Goal: Information Seeking & Learning: Compare options

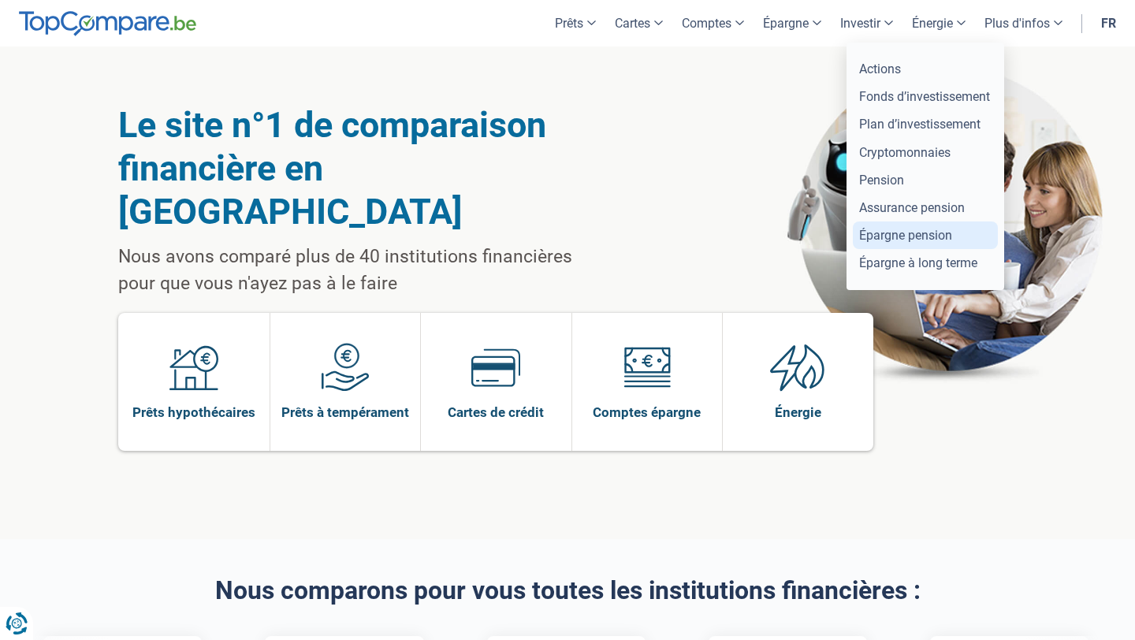
click at [900, 240] on link "Épargne pension" at bounding box center [925, 235] width 145 height 28
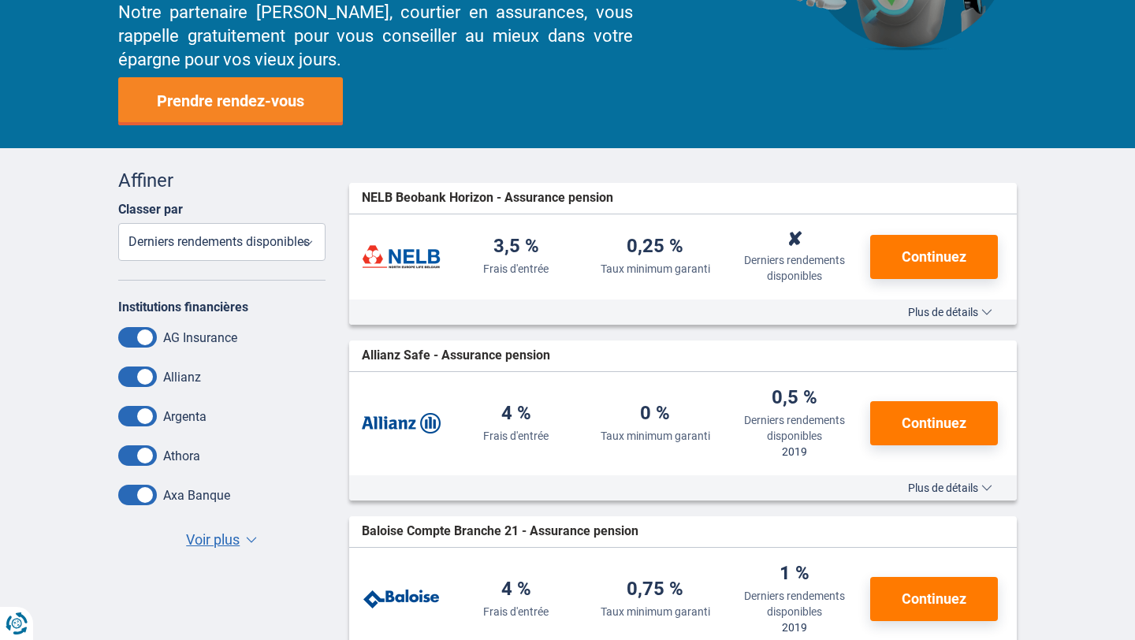
scroll to position [231, 0]
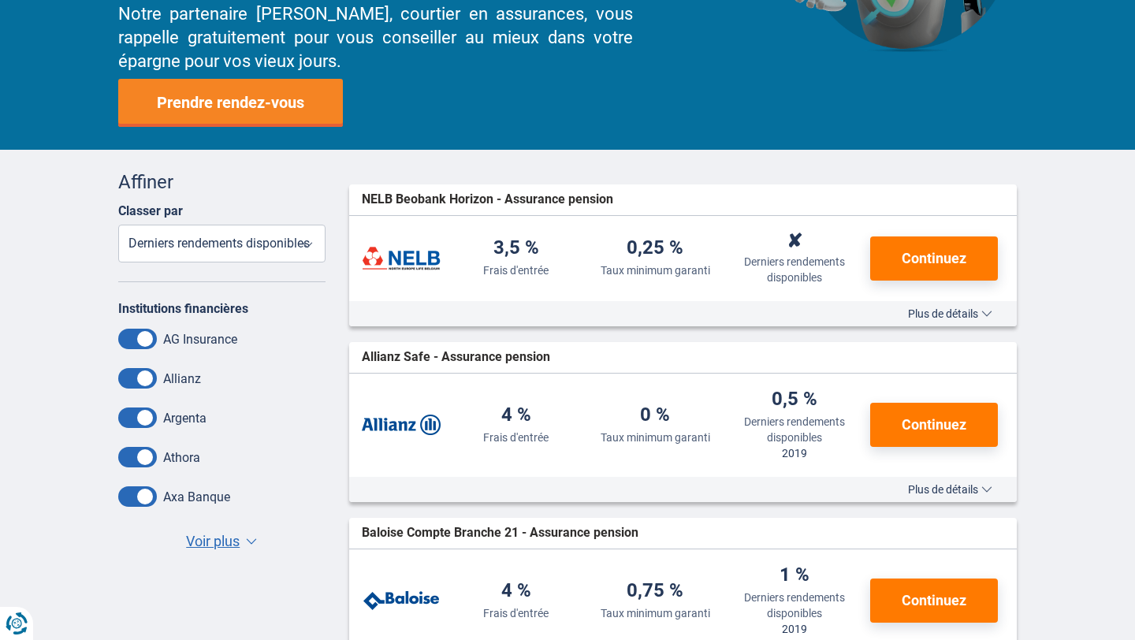
click at [230, 544] on span "Voir plus" at bounding box center [213, 541] width 54 height 20
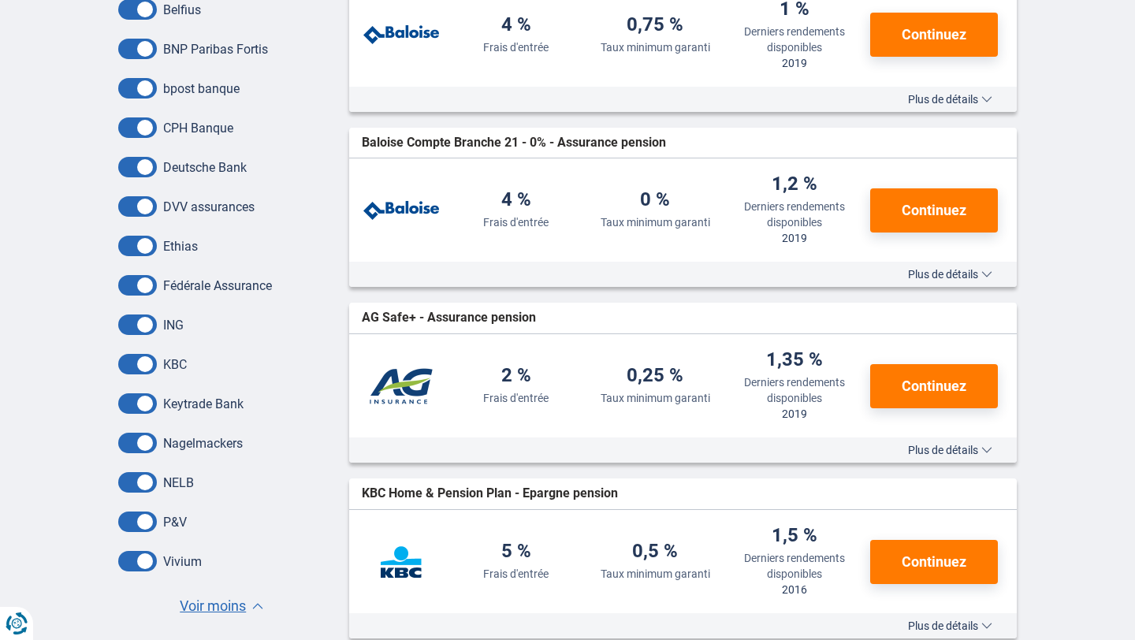
scroll to position [808, 0]
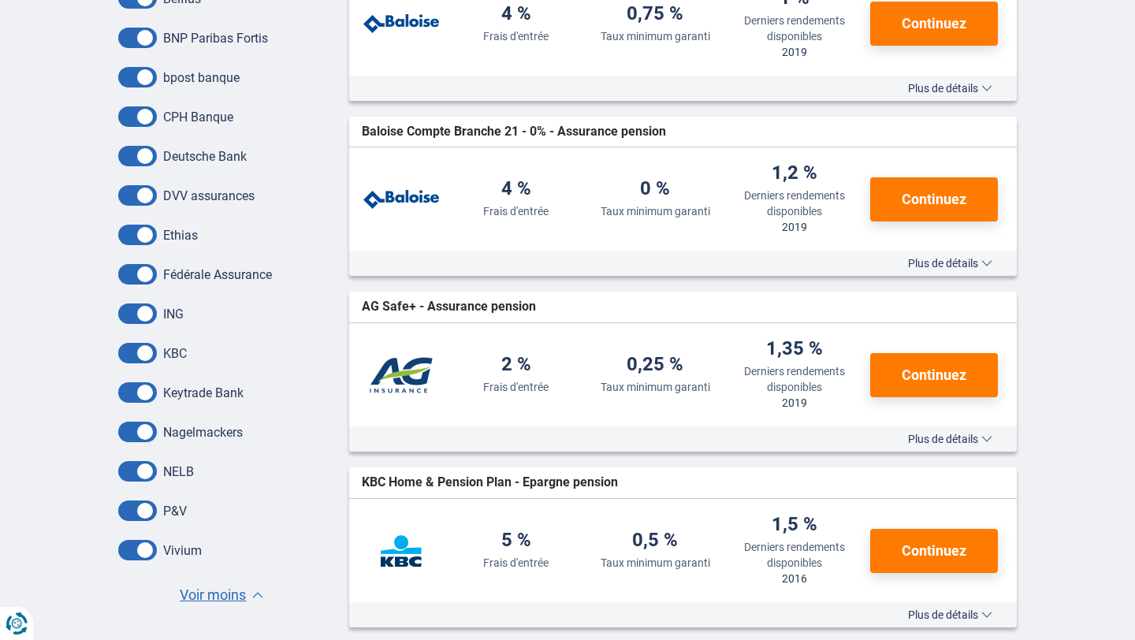
click at [145, 474] on span at bounding box center [137, 471] width 39 height 20
click at [0, 0] on input "checkbox" at bounding box center [0, 0] width 0 height 0
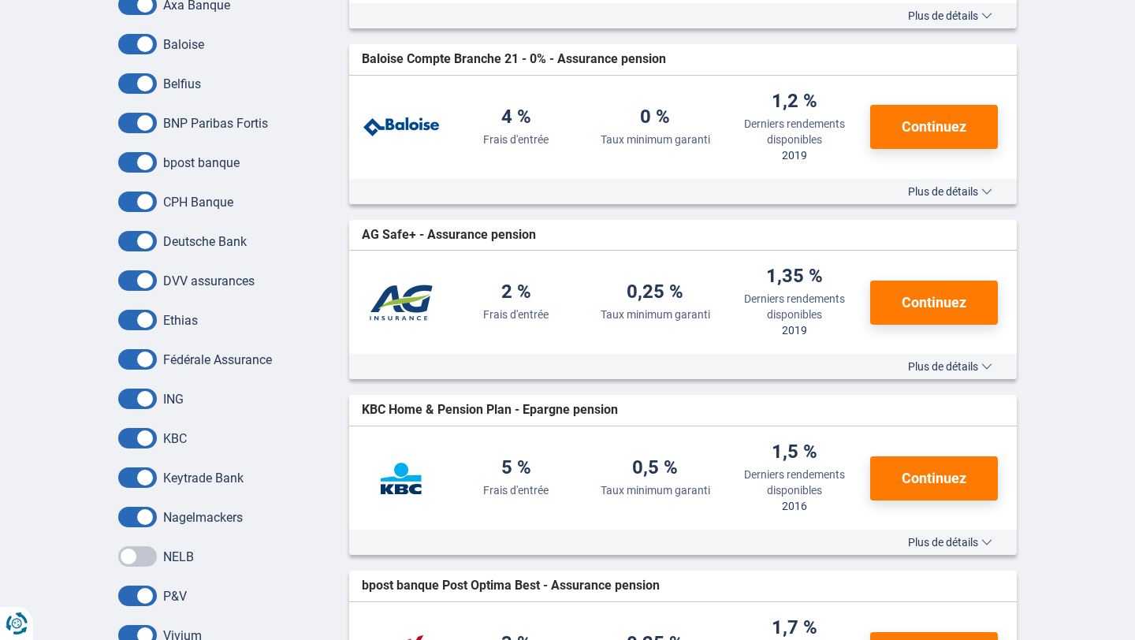
scroll to position [721, 0]
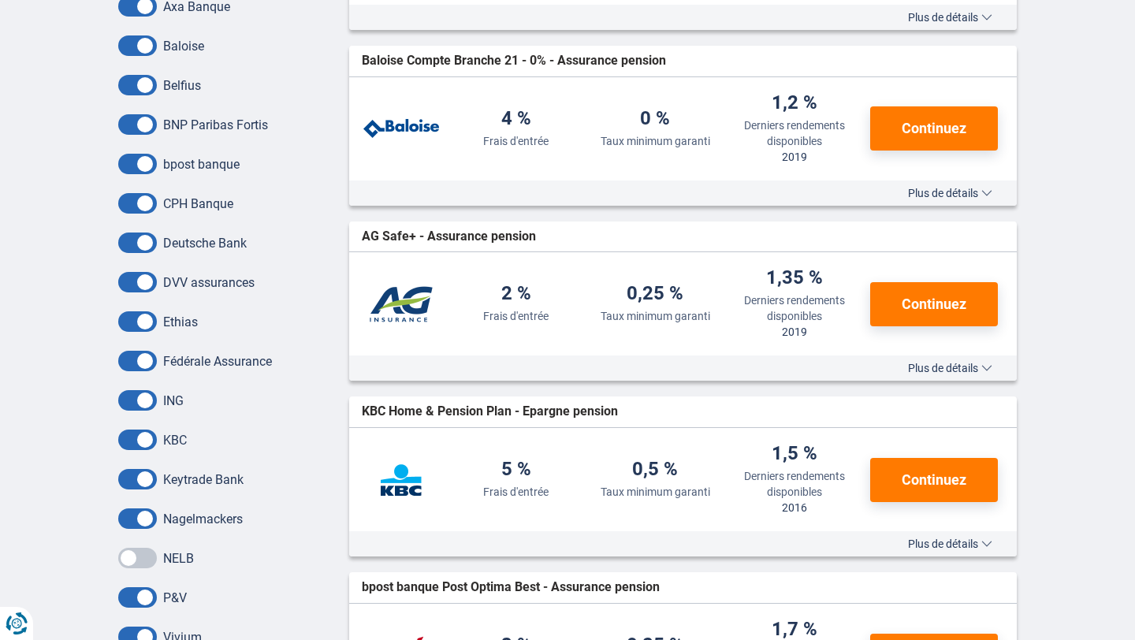
click at [141, 166] on span at bounding box center [137, 164] width 39 height 20
click at [0, 0] on input "checkbox" at bounding box center [0, 0] width 0 height 0
click at [145, 205] on span at bounding box center [137, 203] width 39 height 20
click at [0, 0] on input "checkbox" at bounding box center [0, 0] width 0 height 0
click at [144, 284] on span at bounding box center [137, 282] width 39 height 20
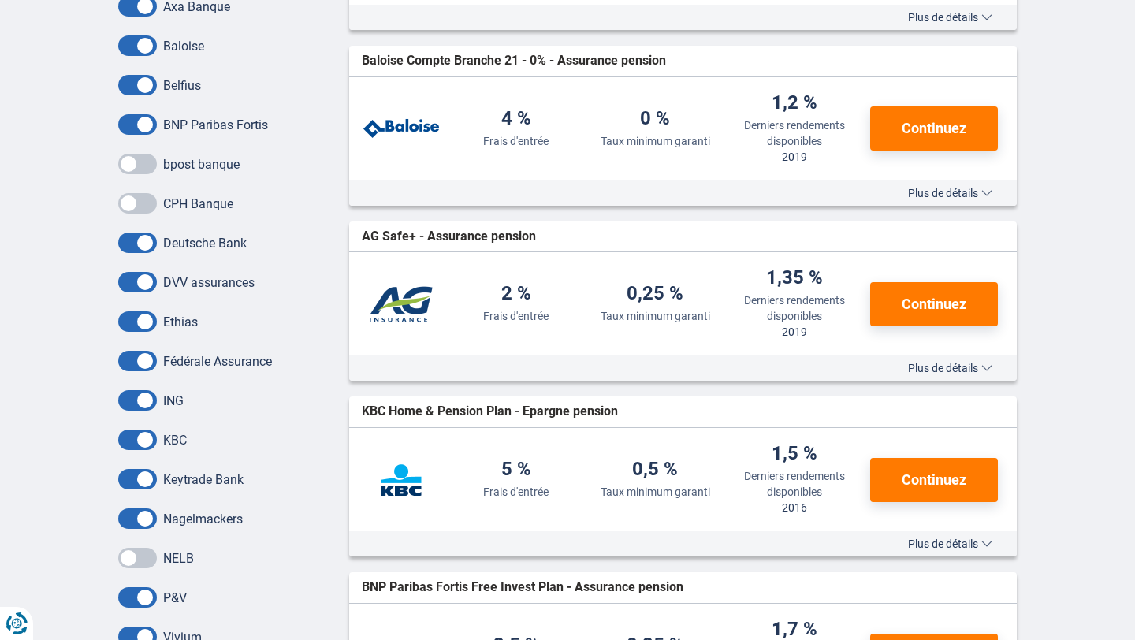
click at [0, 0] on input "checkbox" at bounding box center [0, 0] width 0 height 0
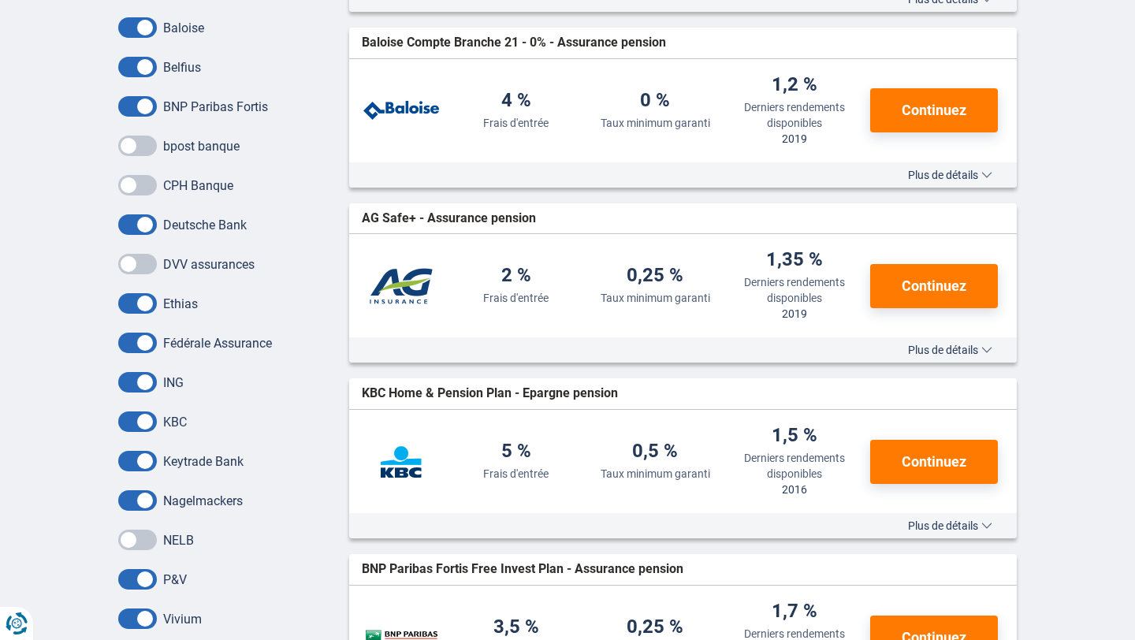
scroll to position [743, 0]
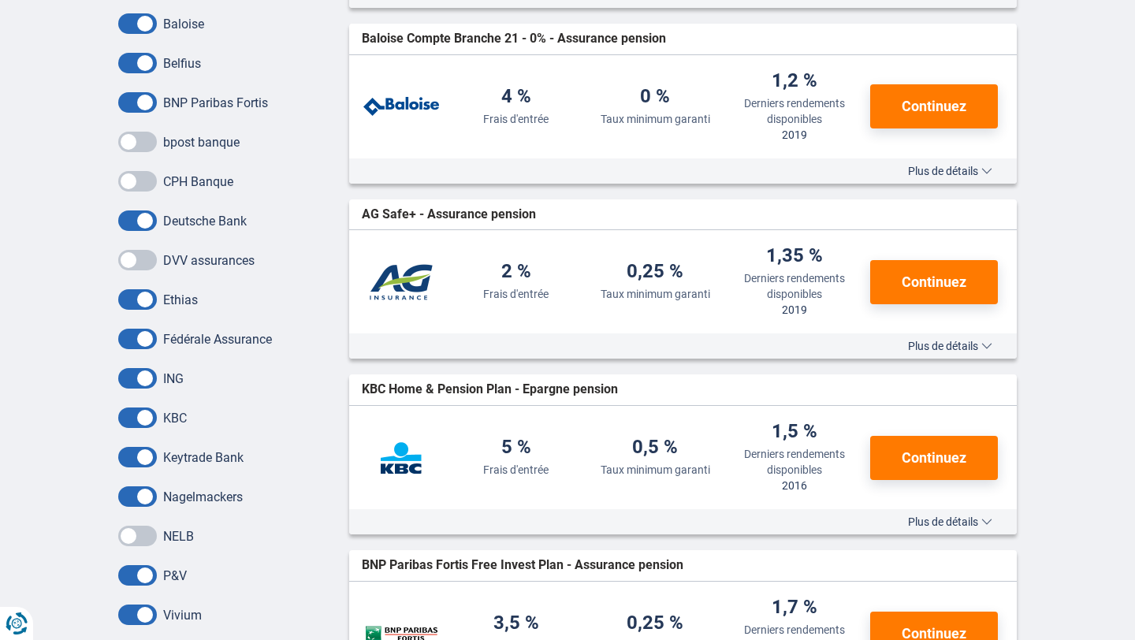
click at [143, 301] on span at bounding box center [137, 299] width 39 height 20
click at [0, 0] on input "checkbox" at bounding box center [0, 0] width 0 height 0
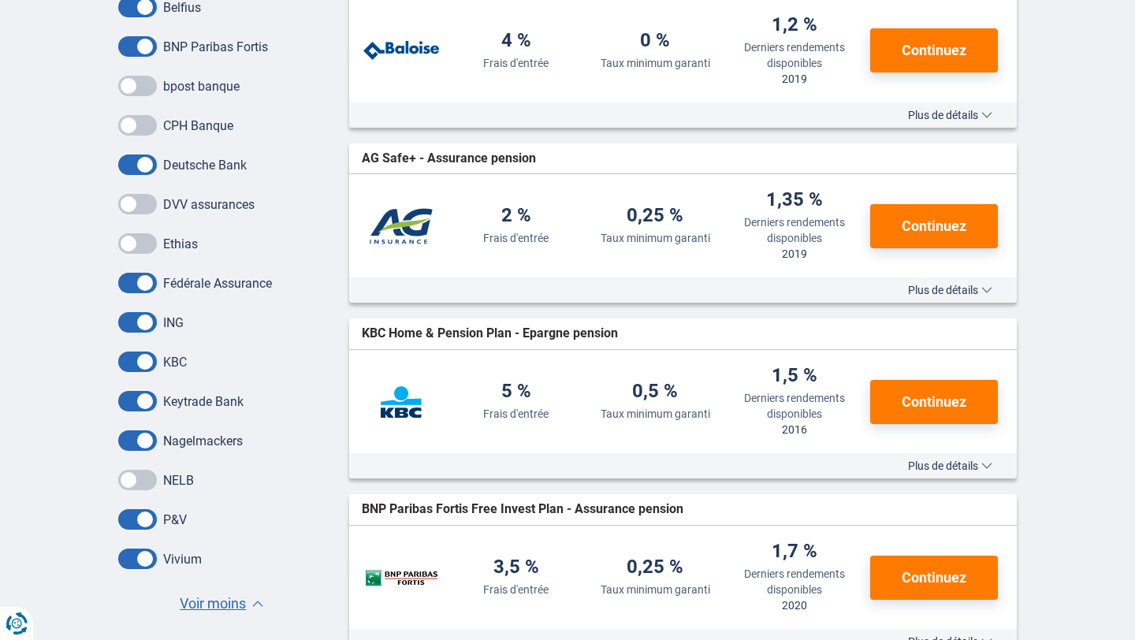
scroll to position [821, 0]
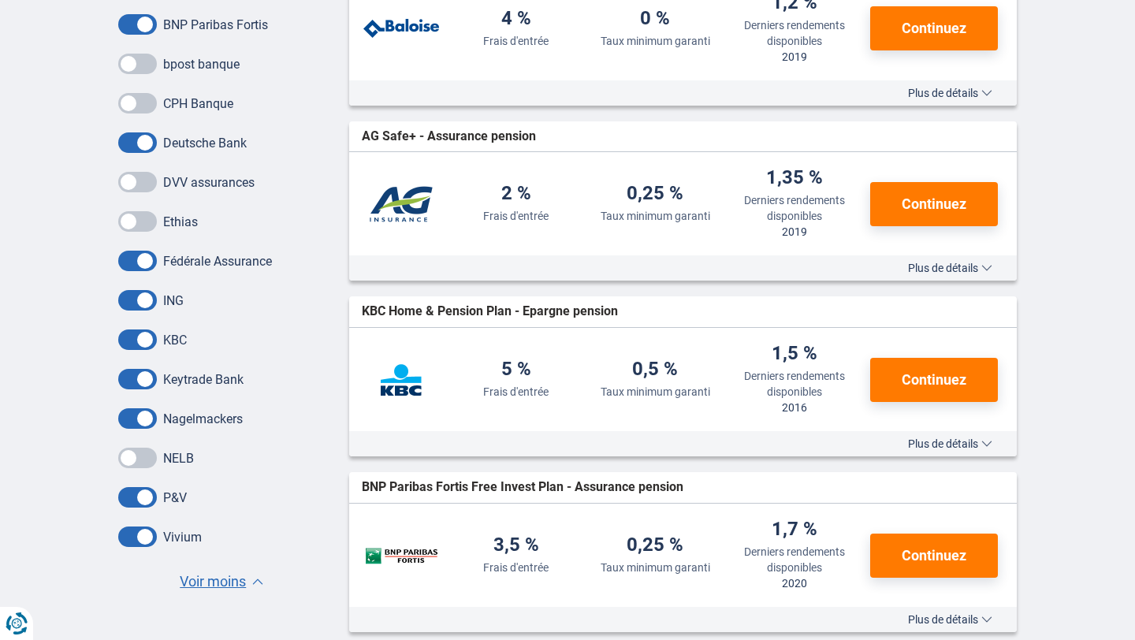
click at [143, 423] on span at bounding box center [137, 418] width 39 height 20
click at [0, 0] on input "checkbox" at bounding box center [0, 0] width 0 height 0
click at [141, 499] on span at bounding box center [137, 497] width 39 height 20
click at [0, 0] on input "checkbox" at bounding box center [0, 0] width 0 height 0
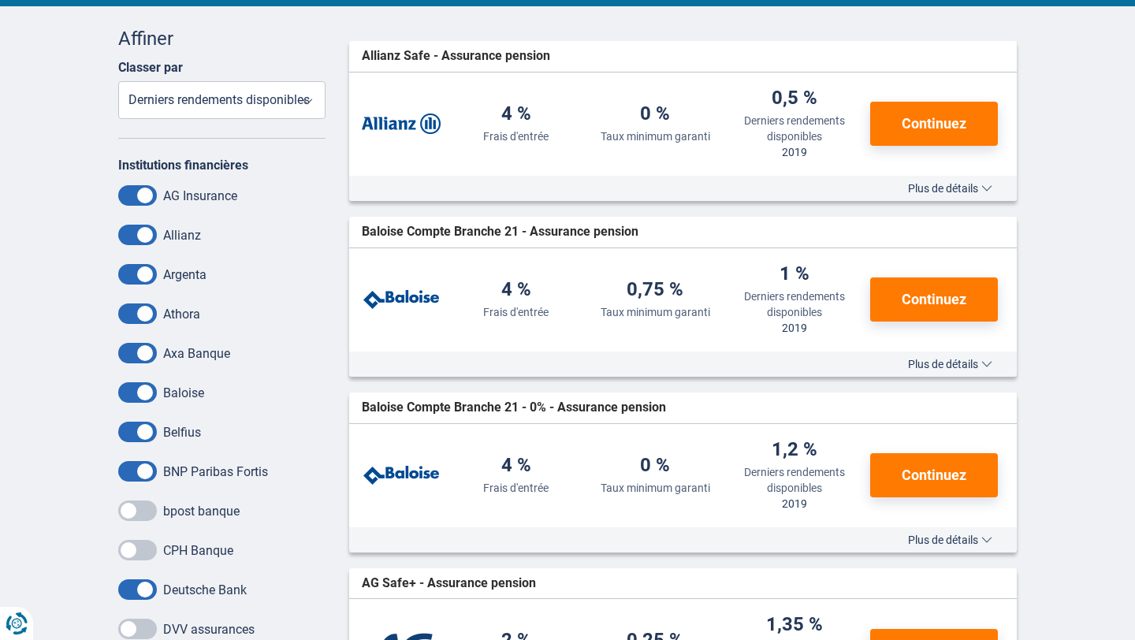
scroll to position [382, 0]
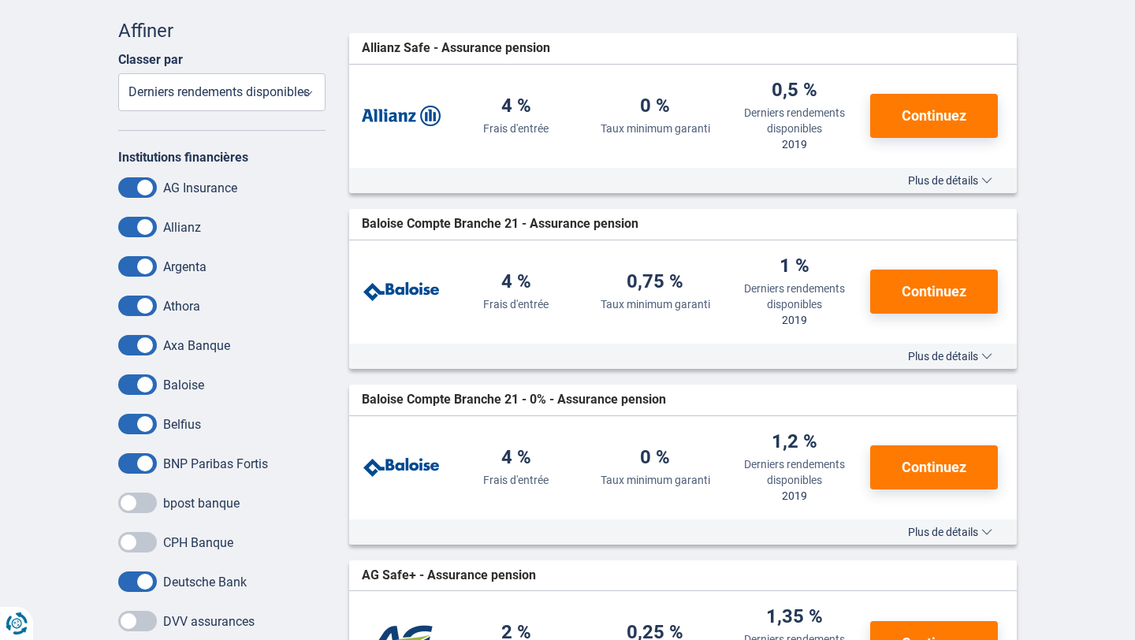
click at [144, 229] on span at bounding box center [137, 227] width 39 height 20
click at [0, 0] on input "checkbox" at bounding box center [0, 0] width 0 height 0
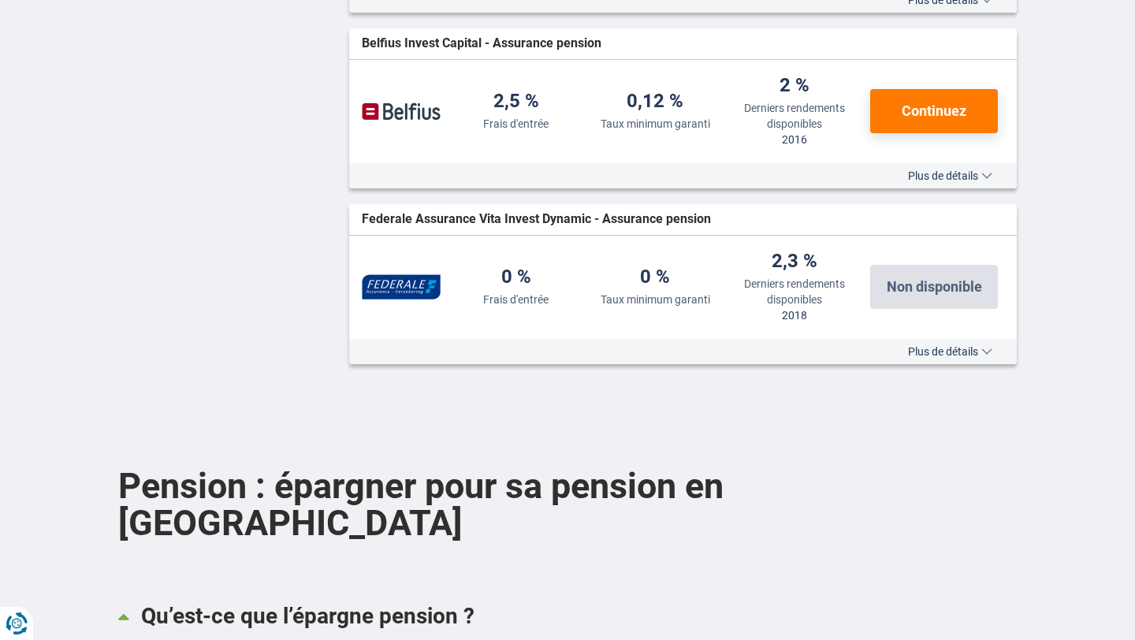
scroll to position [1202, 0]
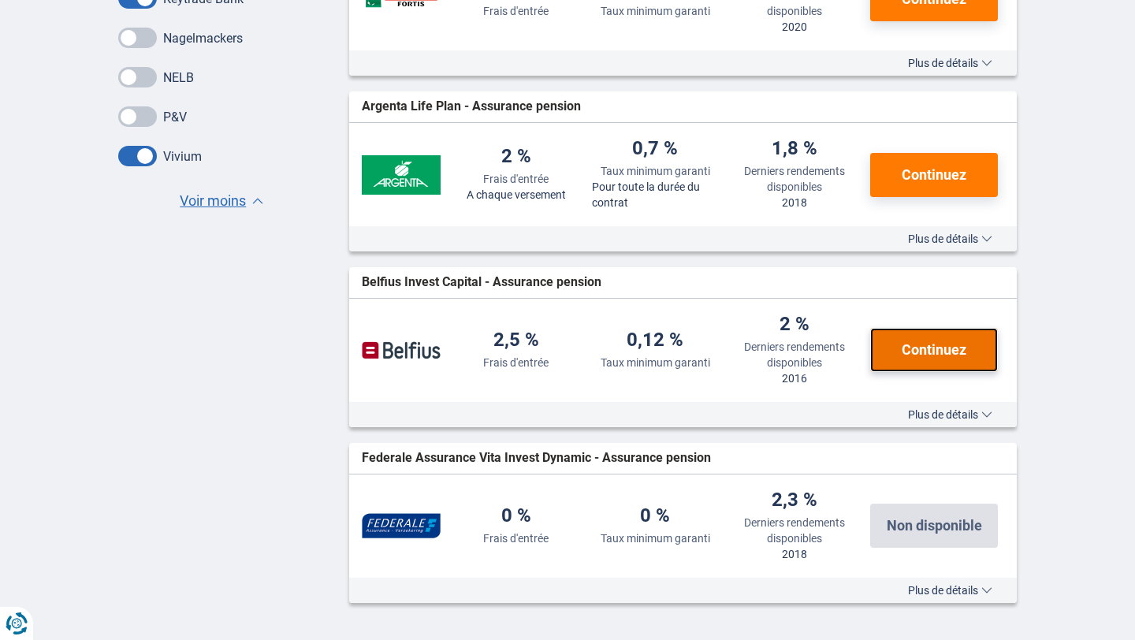
click at [904, 346] on span "Continuez" at bounding box center [934, 350] width 65 height 14
